Goal: Task Accomplishment & Management: Use online tool/utility

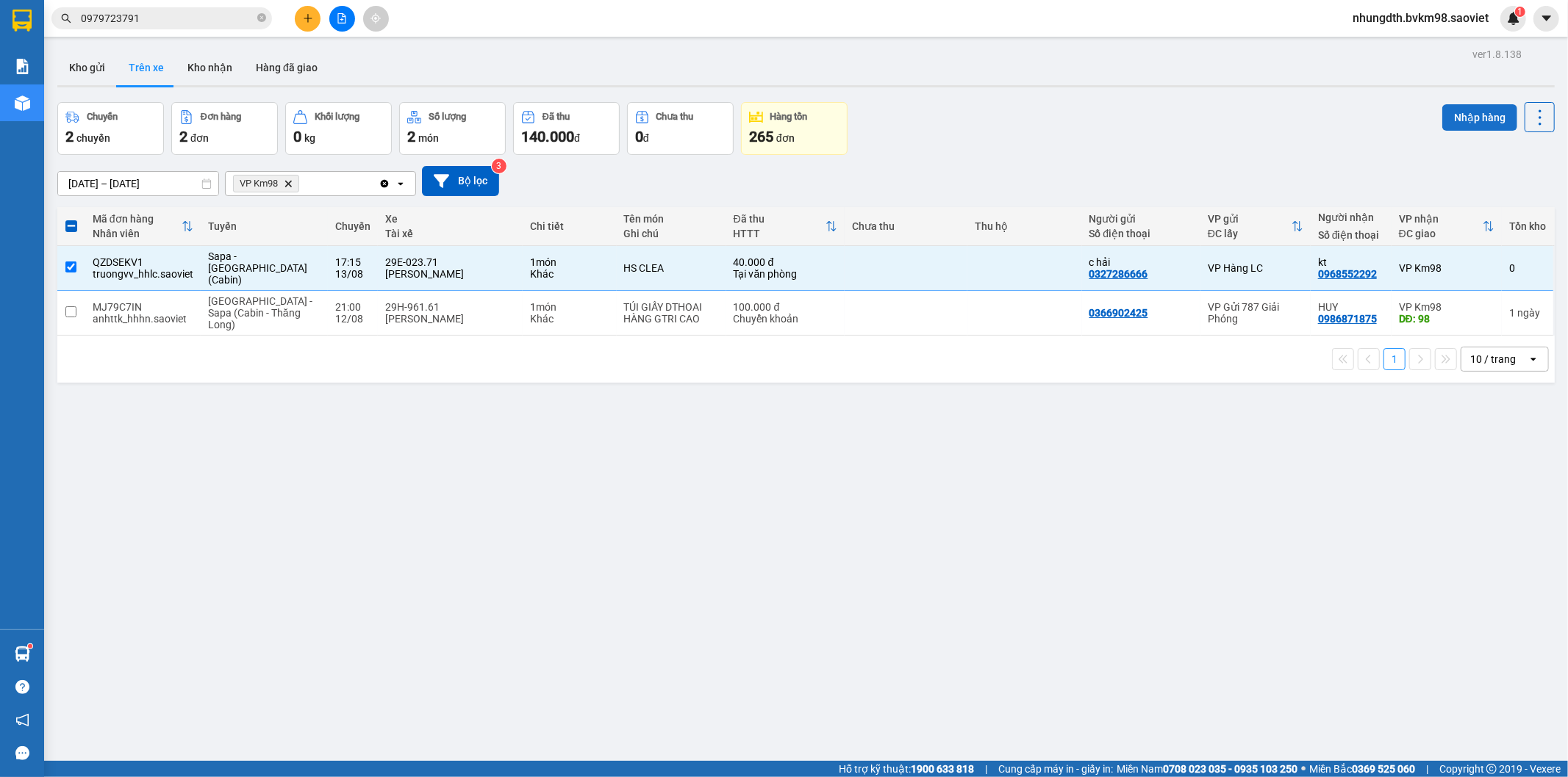
click at [1478, 123] on button "Nhập hàng" at bounding box center [1480, 117] width 75 height 26
checkbox input "false"
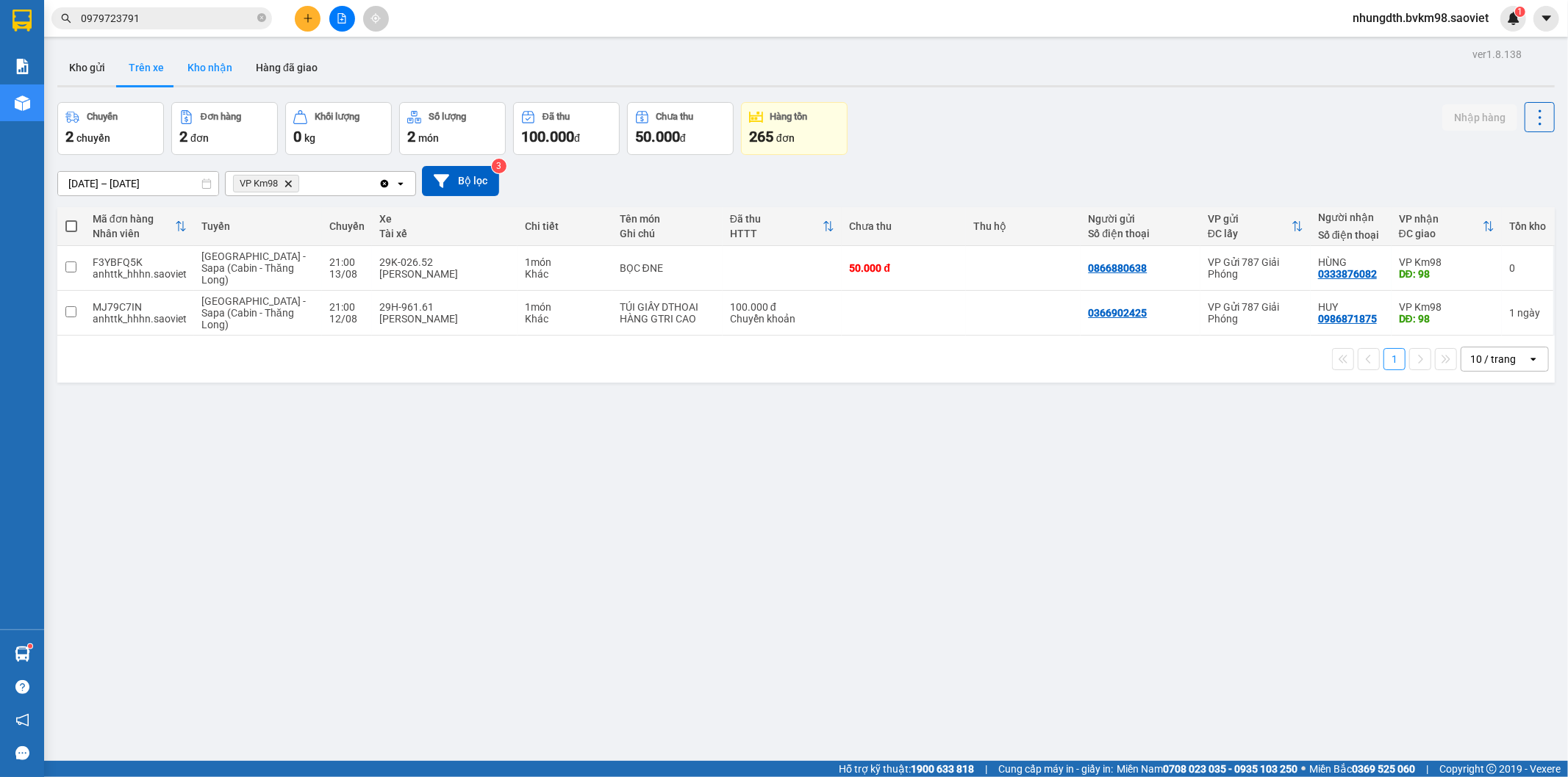
click at [219, 66] on button "Kho nhận" at bounding box center [209, 68] width 69 height 36
type input "[DATE] – [DATE]"
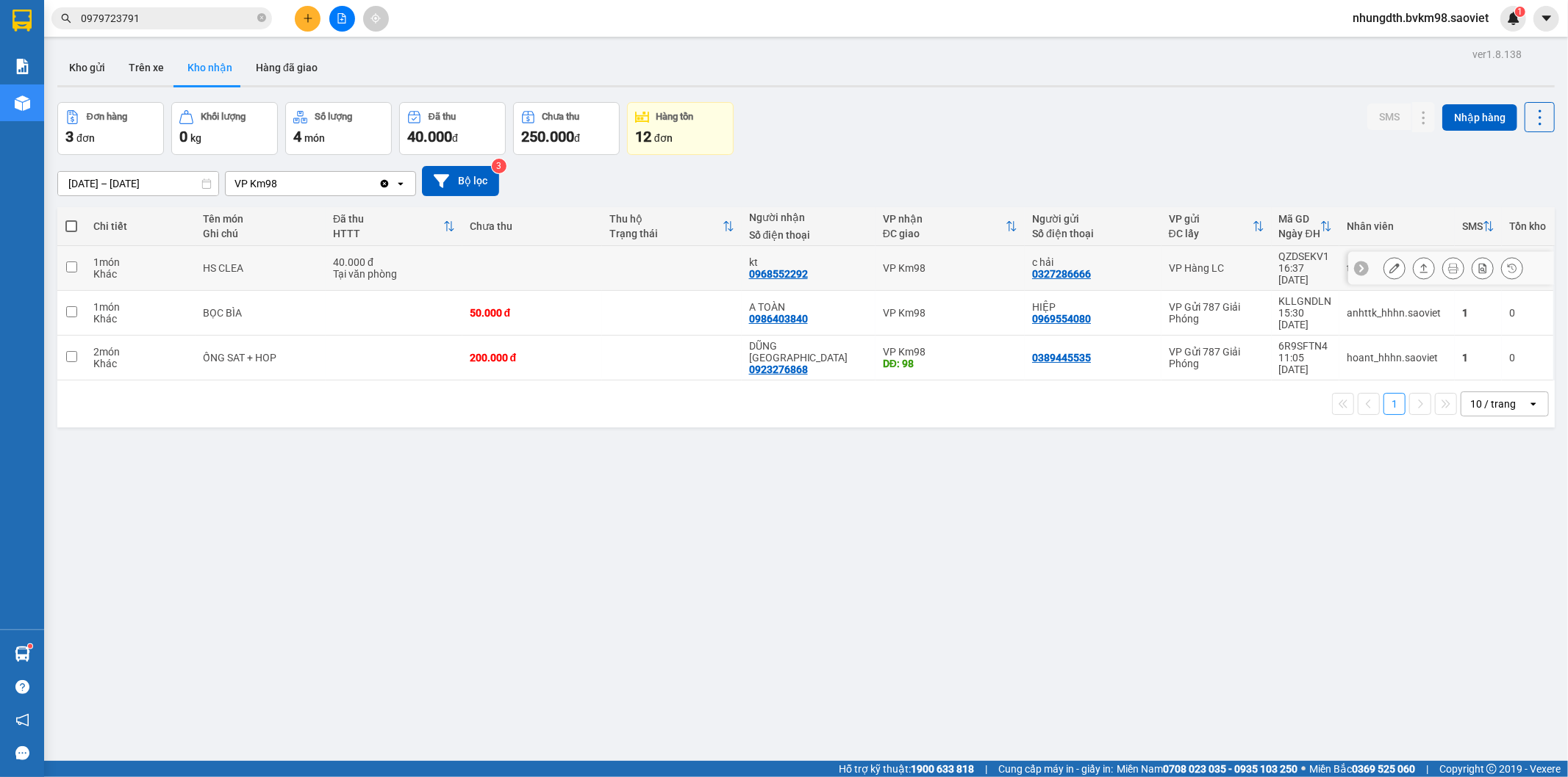
click at [461, 262] on td "40.000 đ Tại văn phòng" at bounding box center [394, 268] width 137 height 45
checkbox input "true"
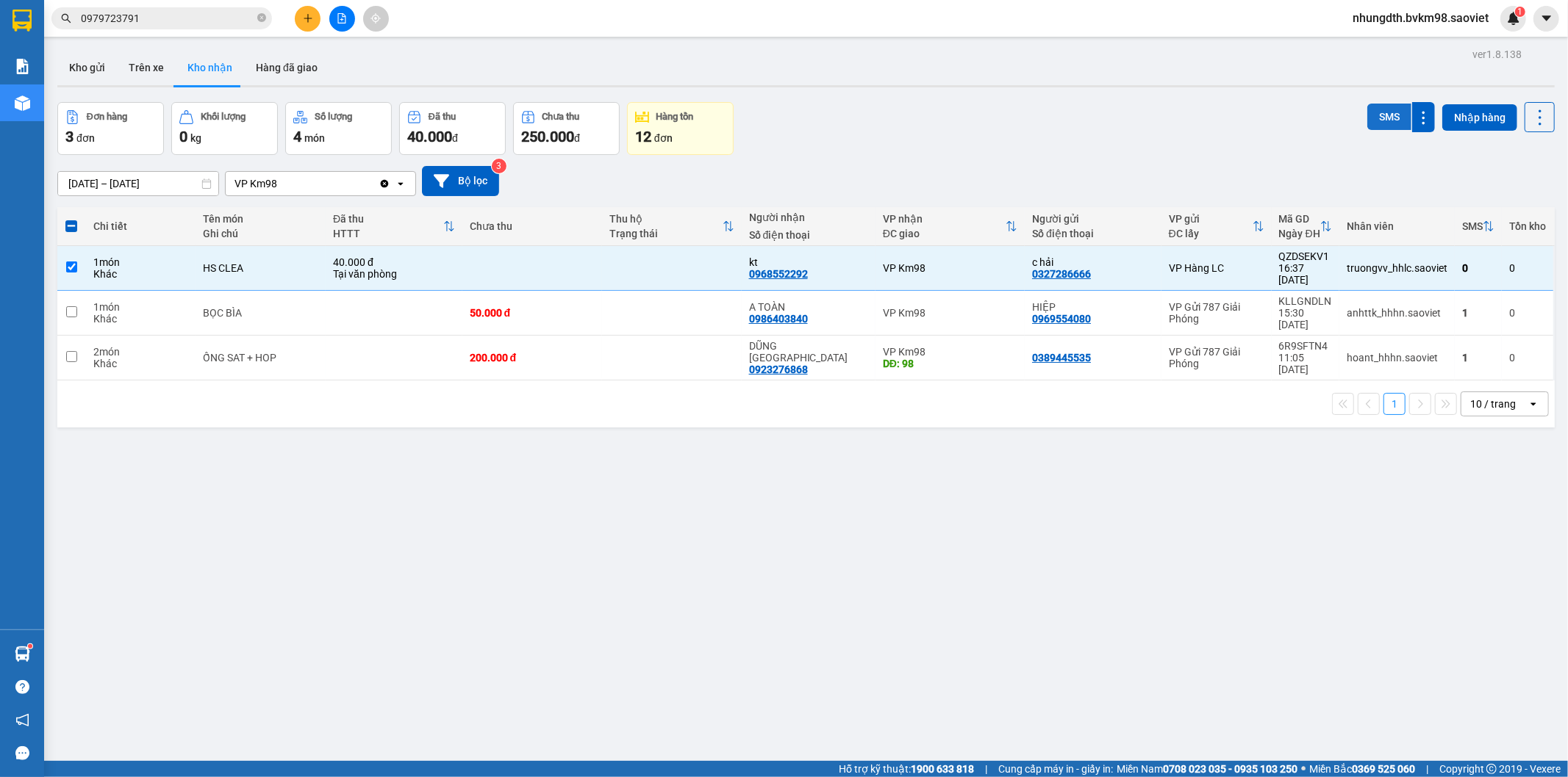
click at [1375, 116] on button "SMS" at bounding box center [1389, 116] width 44 height 26
click at [402, 297] on td at bounding box center [394, 313] width 137 height 45
checkbox input "true"
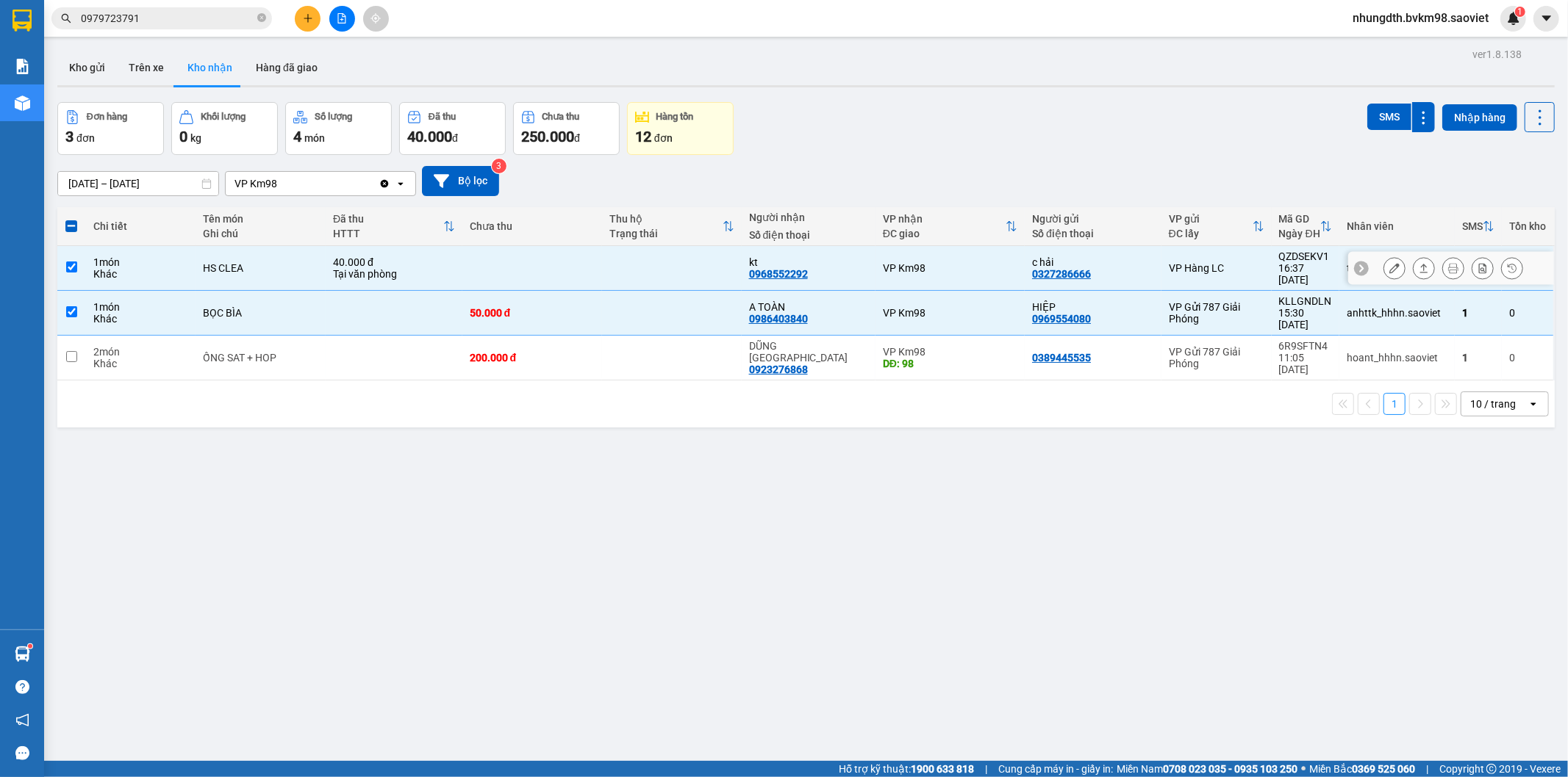
click at [685, 276] on td at bounding box center [671, 268] width 140 height 45
checkbox input "false"
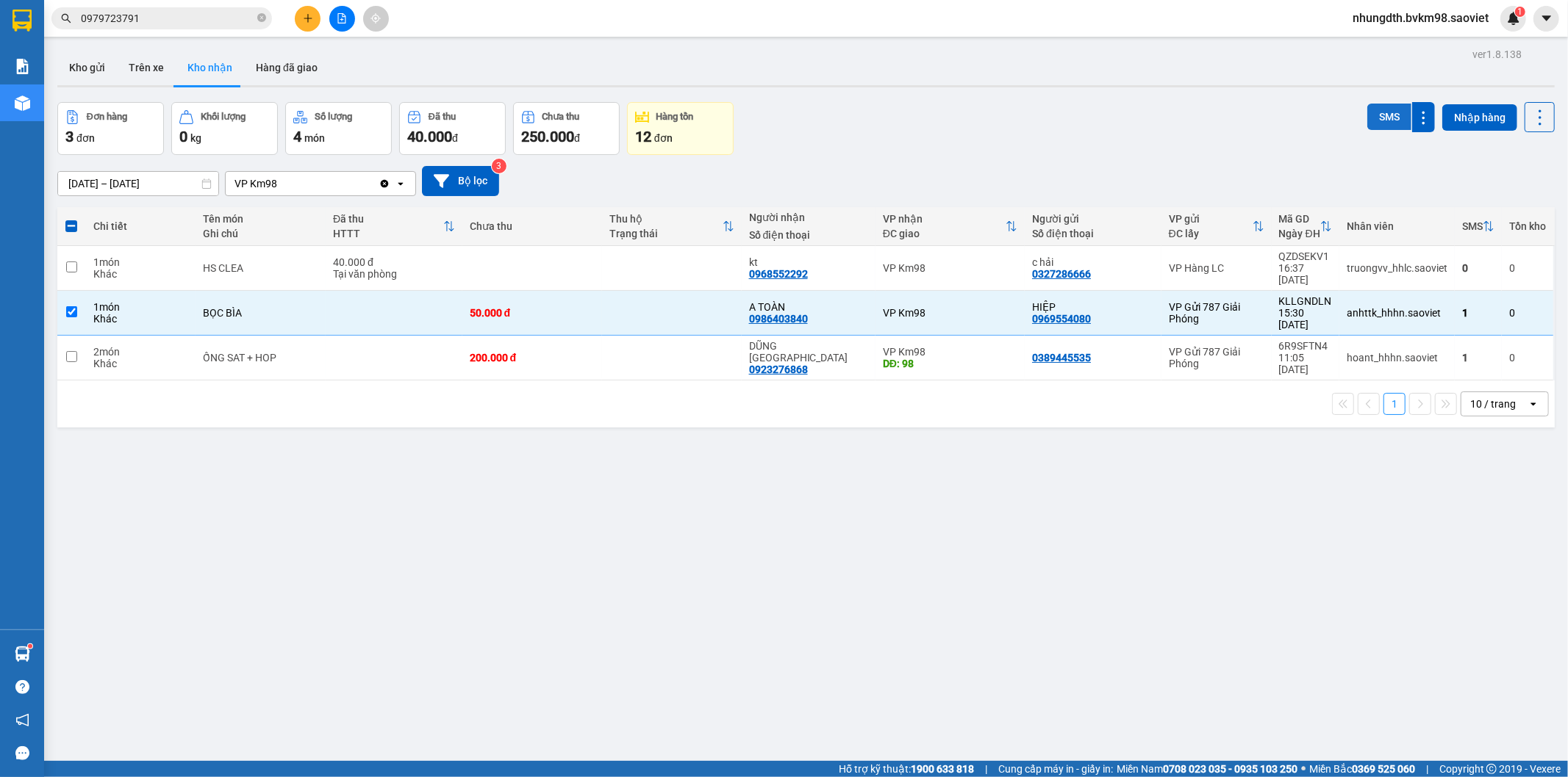
click at [1367, 114] on button "SMS" at bounding box center [1389, 116] width 44 height 26
